Goal: Transaction & Acquisition: Purchase product/service

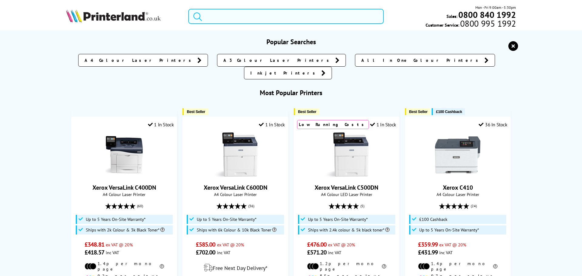
click at [243, 19] on input "search" at bounding box center [286, 16] width 196 height 15
paste input "Canon PIXMA TS3350"
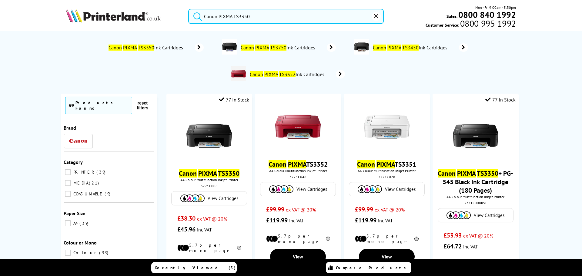
click at [85, 58] on ol "Canon PIXMA TS3350 Ink Cartridges Canon PIXMA TS3750 Ink Cartridges Canon PIXMA…" at bounding box center [291, 60] width 445 height 53
drag, startPoint x: 260, startPoint y: 16, endPoint x: 77, endPoint y: 3, distance: 184.0
click at [77, 3] on header "Canon PIXMA TS3350 Mon - Fri 9:00am - 5:30pm Sales: 0800 840 1992 Customer Serv…" at bounding box center [291, 26] width 582 height 52
paste input "Kyocera ECOSYS MA2600cwfx"
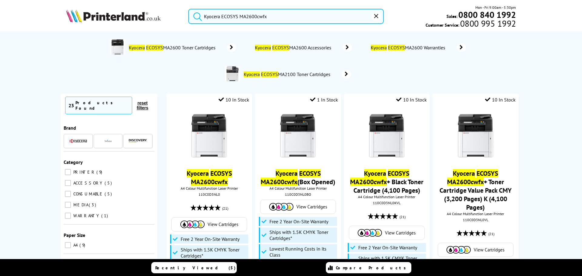
type input "Kyocera ECOSYS MA2600cwfx"
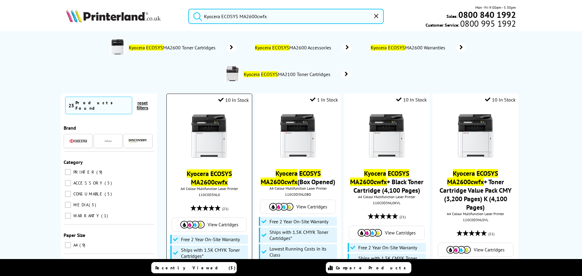
click at [191, 124] on img at bounding box center [210, 137] width 46 height 46
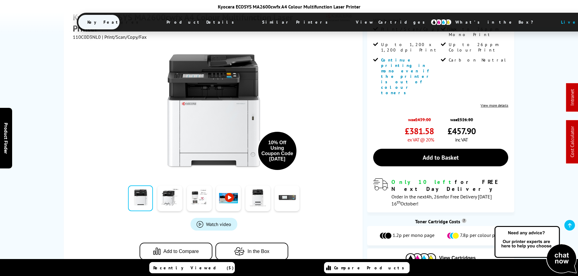
click at [253, 243] on button "In the Box" at bounding box center [251, 251] width 73 height 17
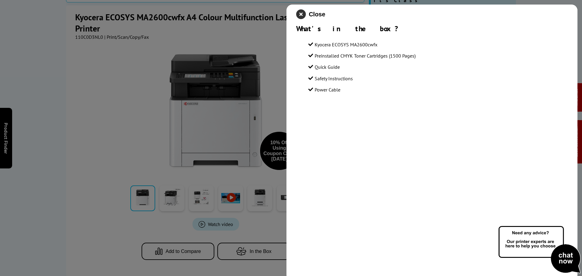
click at [304, 12] on icon "close modal" at bounding box center [301, 14] width 10 height 10
